Goal: Information Seeking & Learning: Learn about a topic

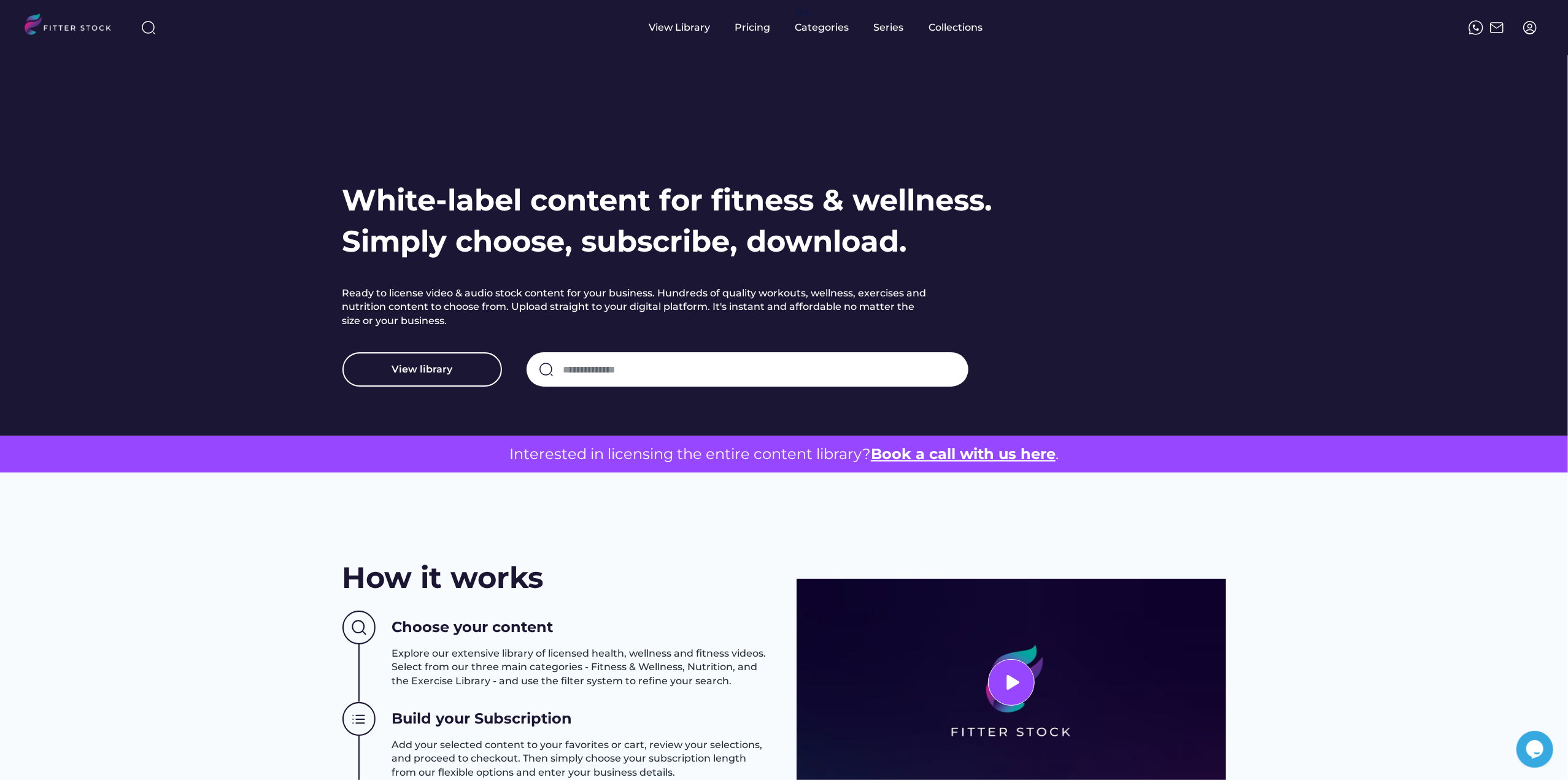
click at [157, 37] on div at bounding box center [148, 27] width 29 height 29
click at [156, 36] on div at bounding box center [148, 27] width 29 height 29
click at [135, 32] on div at bounding box center [148, 27] width 29 height 29
click at [156, 24] on div at bounding box center [148, 27] width 29 height 29
click at [153, 24] on img at bounding box center [148, 27] width 15 height 15
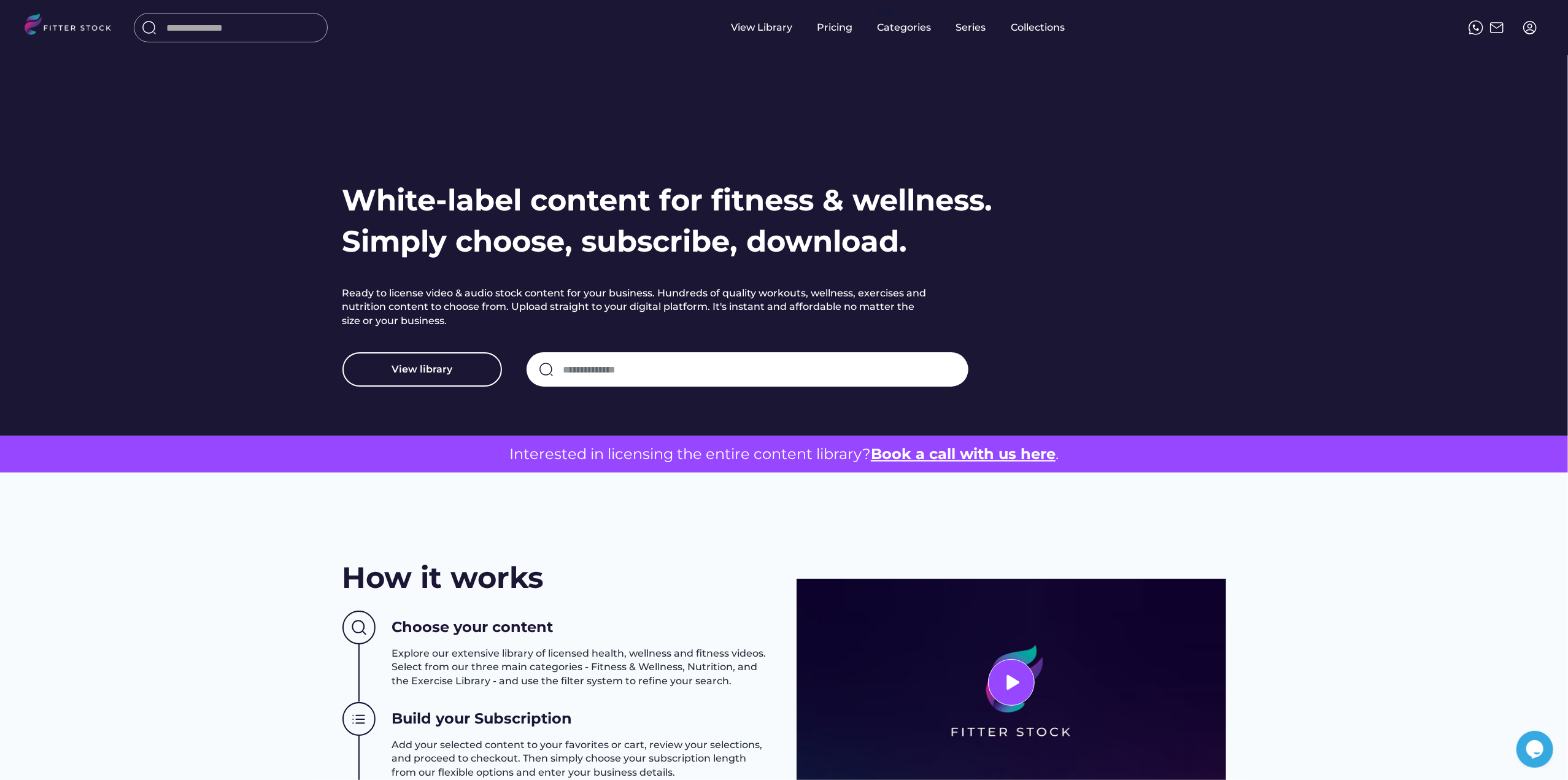
click at [193, 23] on input "input" at bounding box center [243, 27] width 153 height 22
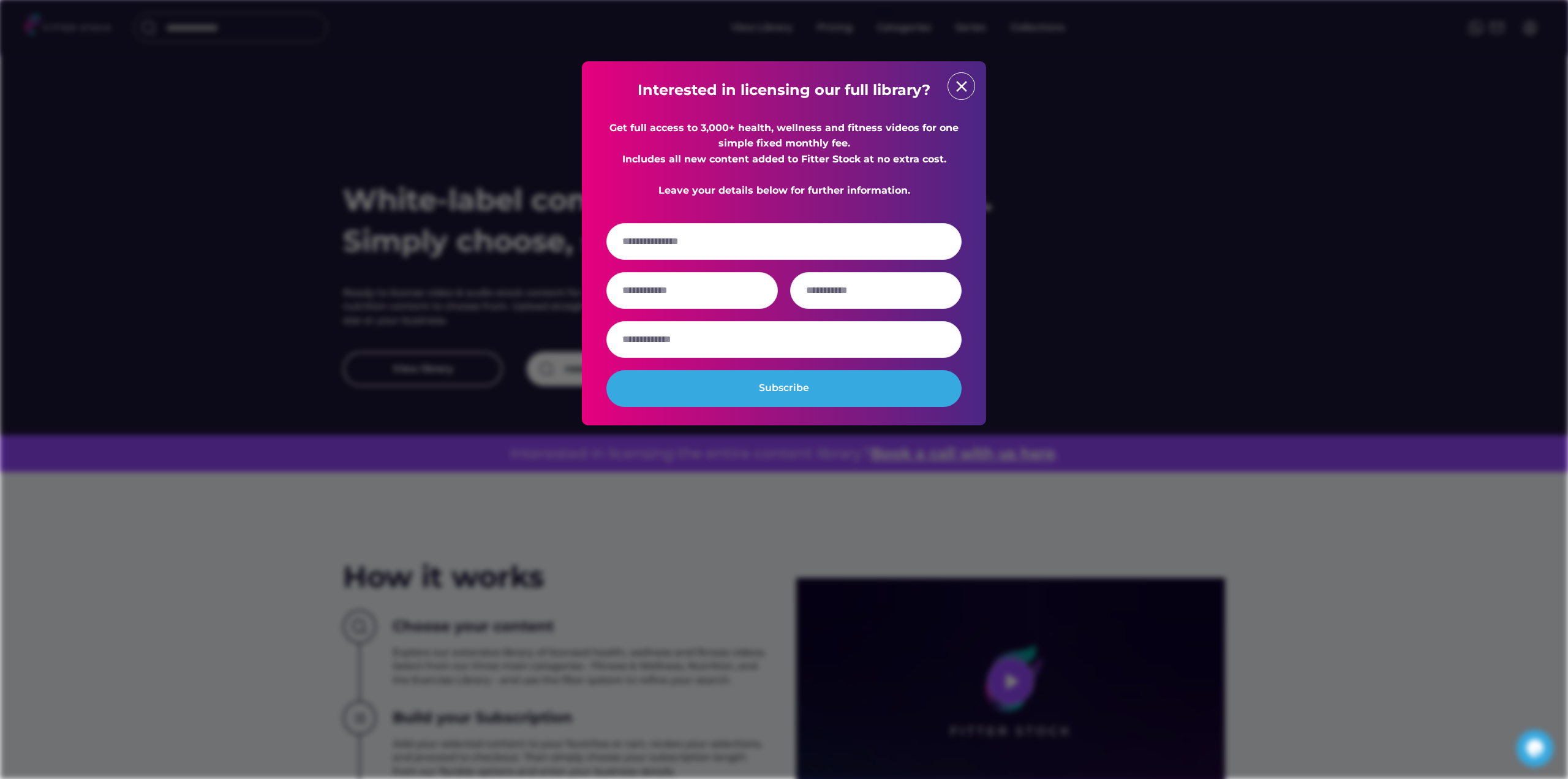
click at [428, 259] on div at bounding box center [784, 389] width 1568 height 779
click at [953, 97] on div "Interested in licensing our full library? Get full access to 3,000+ health, wel…" at bounding box center [784, 243] width 356 height 328
click at [956, 97] on div "close" at bounding box center [960, 85] width 27 height 27
click at [959, 97] on div "close" at bounding box center [960, 85] width 27 height 27
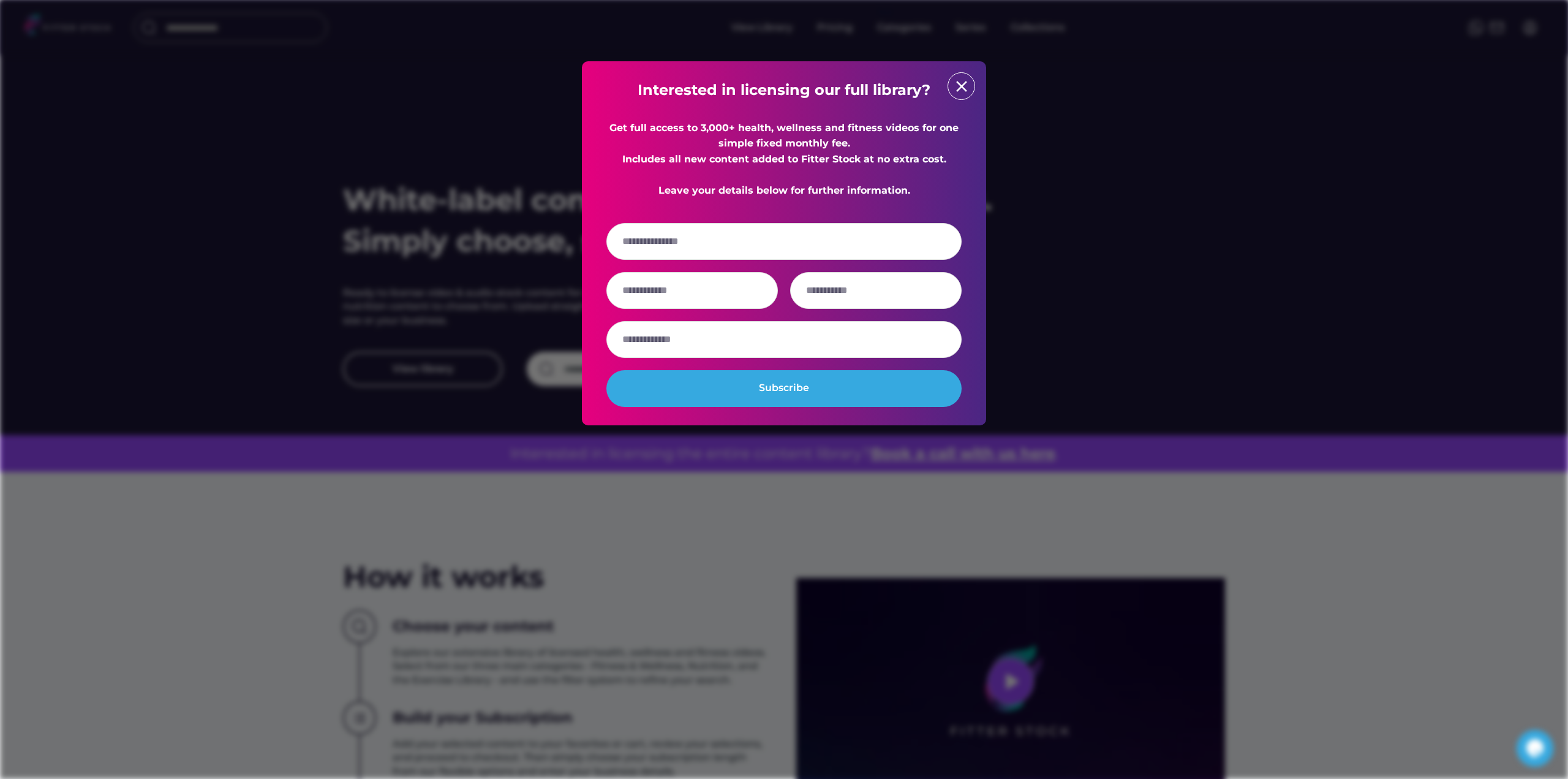
click at [963, 92] on text "close" at bounding box center [961, 86] width 18 height 18
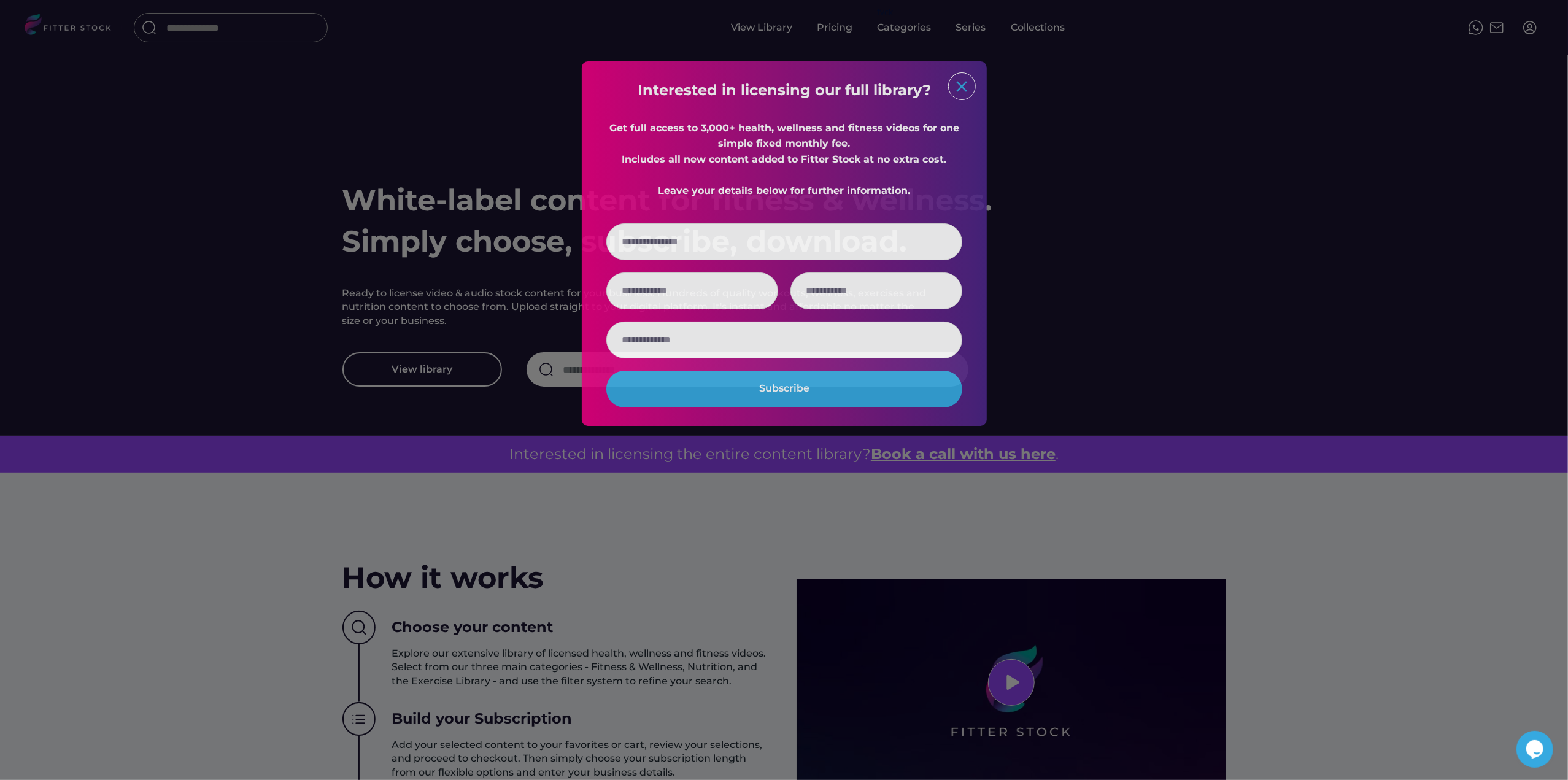
click at [965, 92] on text "close" at bounding box center [961, 86] width 18 height 18
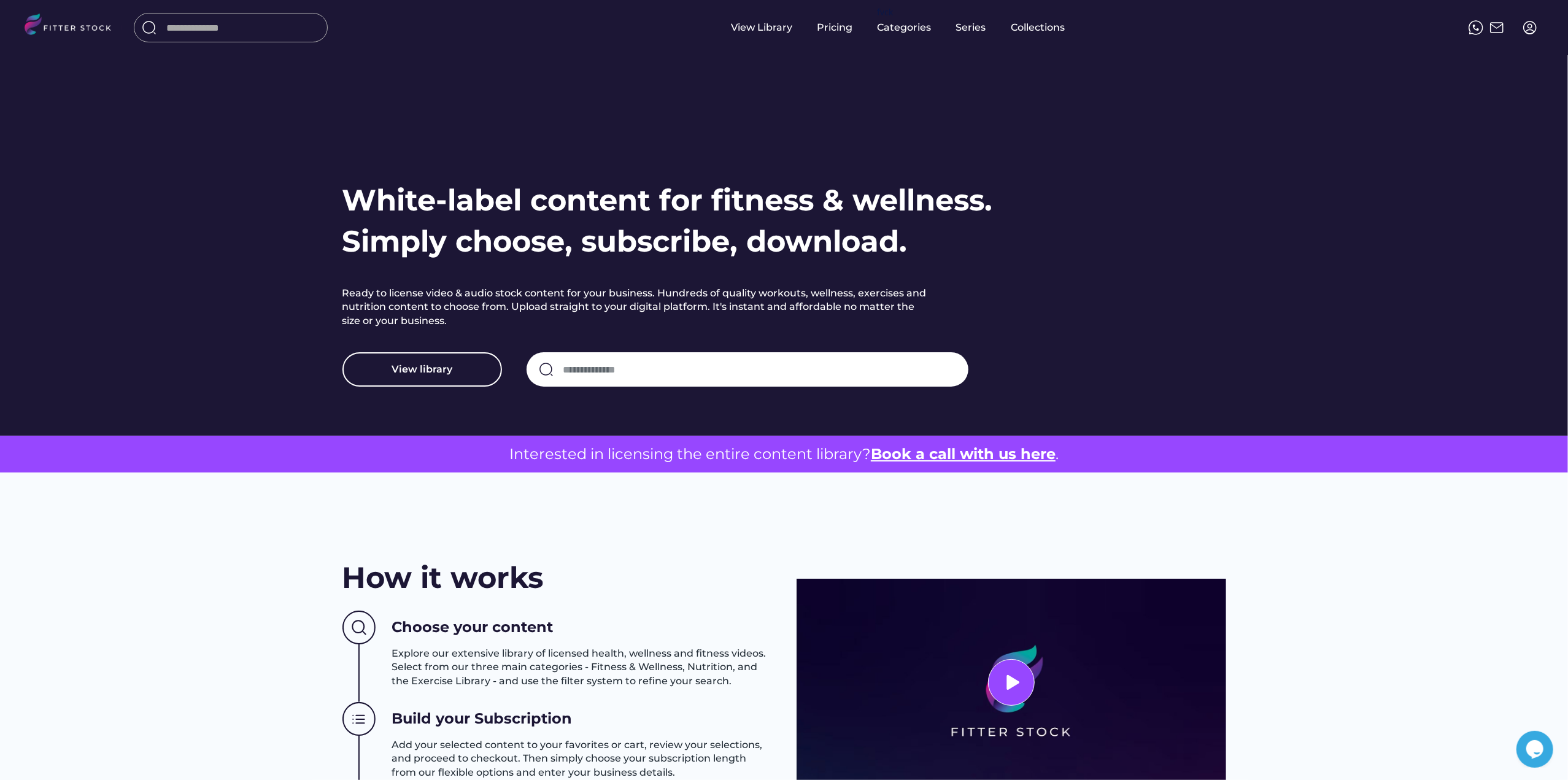
click at [296, 171] on div "White-label content for fitness & wellness. Simply choose, subscribe, download.…" at bounding box center [784, 217] width 1519 height 435
click at [304, 327] on div "White-label content for fitness & wellness. Simply choose, subscribe, download.…" at bounding box center [784, 217] width 1519 height 435
drag, startPoint x: 216, startPoint y: 634, endPoint x: 226, endPoint y: 631, distance: 10.4
click at [216, 634] on div "How it works Choose your content Explore our extensive library of licensed heal…" at bounding box center [784, 696] width 1568 height 449
